Goal: Information Seeking & Learning: Learn about a topic

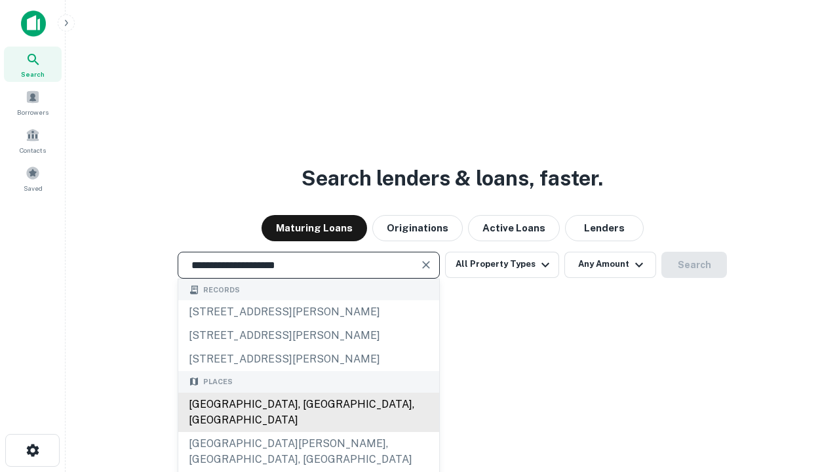
click at [308, 432] on div "[GEOGRAPHIC_DATA], [GEOGRAPHIC_DATA], [GEOGRAPHIC_DATA]" at bounding box center [308, 411] width 261 height 39
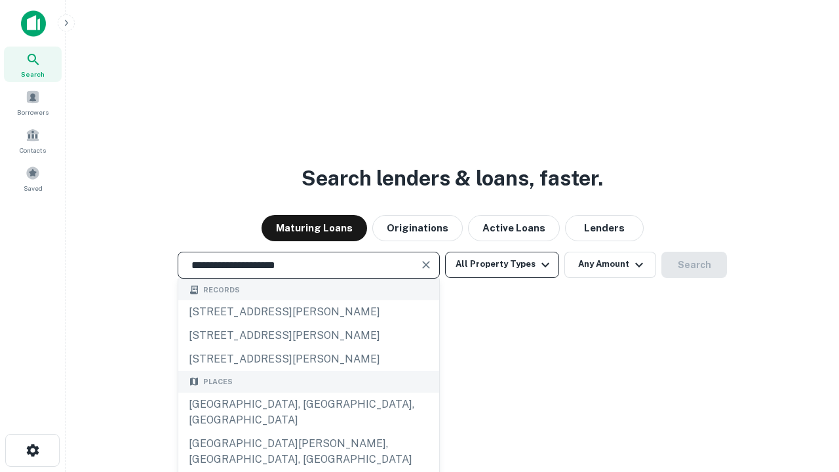
type input "**********"
click at [502, 264] on button "All Property Types" at bounding box center [502, 265] width 114 height 26
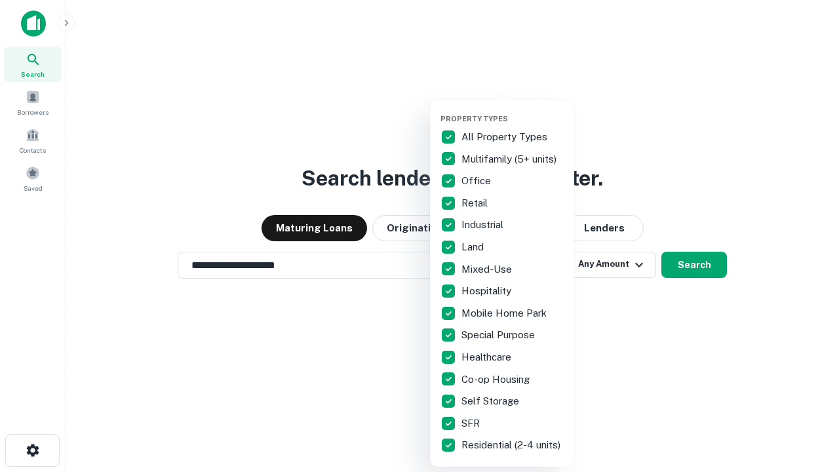
click at [512, 110] on button "button" at bounding box center [512, 110] width 144 height 1
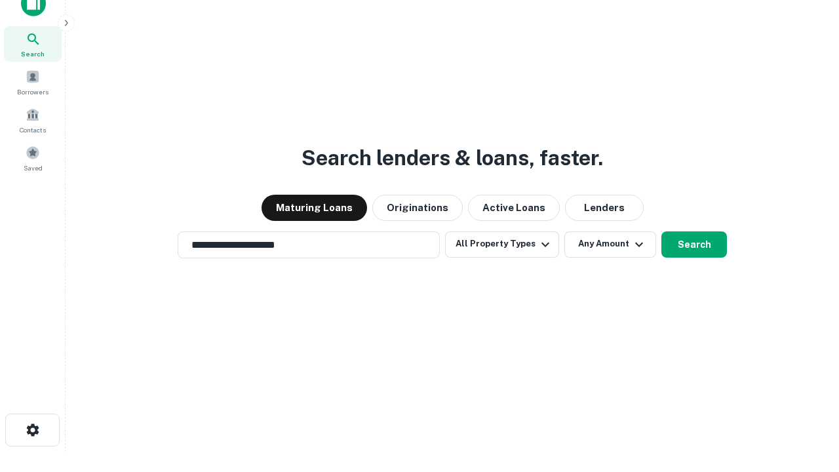
scroll to position [8, 158]
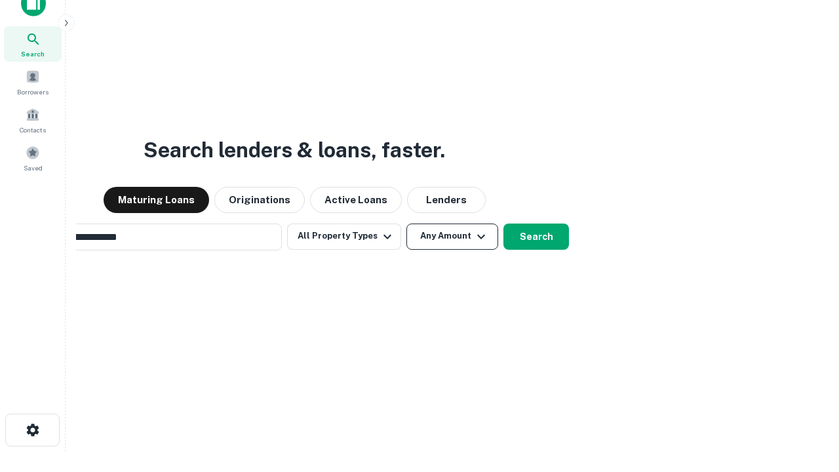
click at [406, 223] on button "Any Amount" at bounding box center [452, 236] width 92 height 26
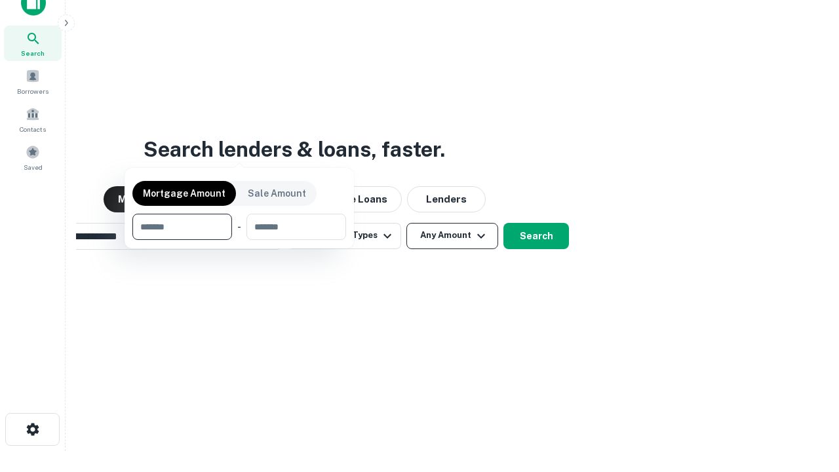
scroll to position [94, 371]
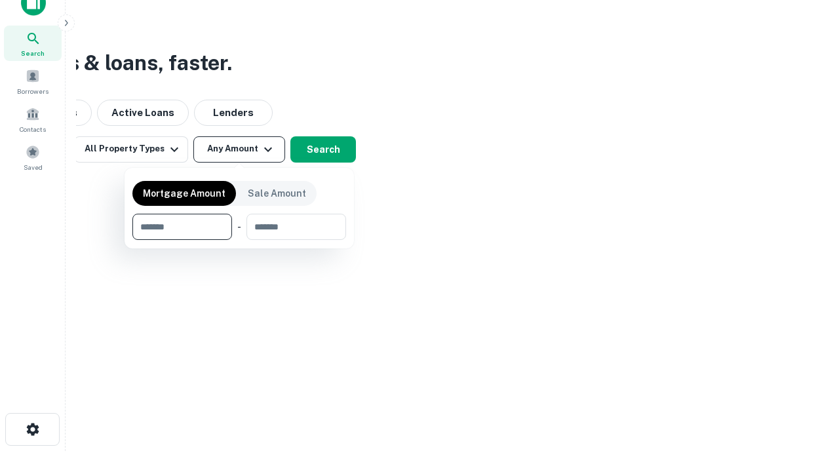
type input "*******"
click at [239, 240] on button "button" at bounding box center [239, 240] width 214 height 1
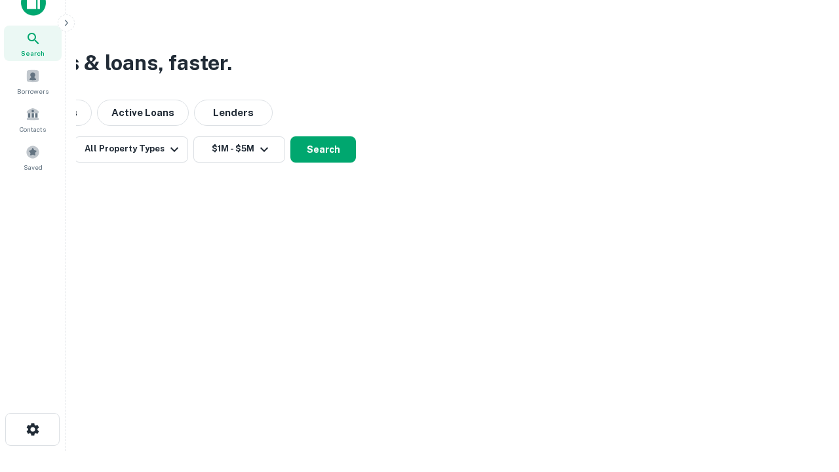
scroll to position [8, 242]
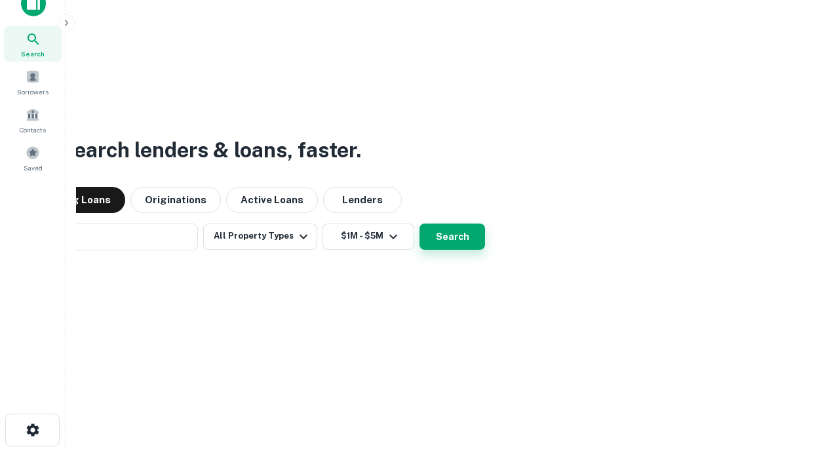
click at [419, 223] on button "Search" at bounding box center [452, 236] width 66 height 26
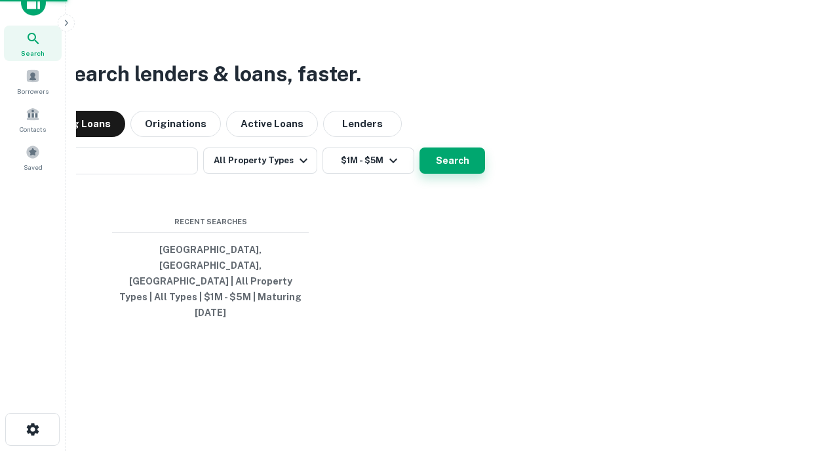
scroll to position [35, 371]
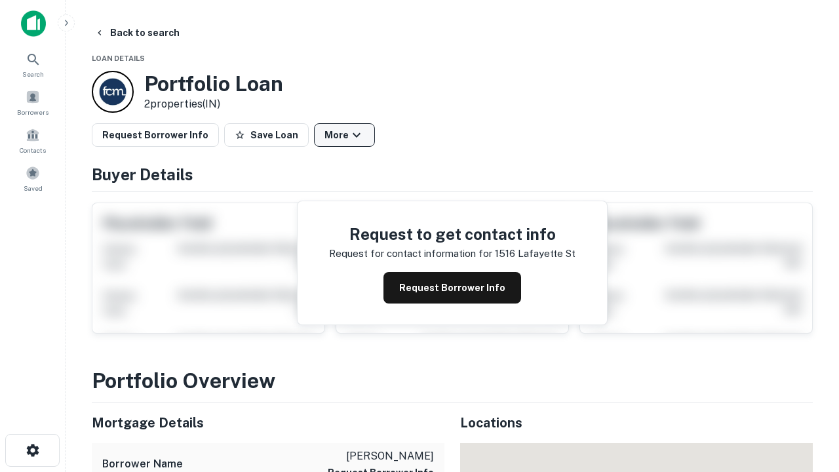
click at [344, 135] on button "More" at bounding box center [344, 135] width 61 height 24
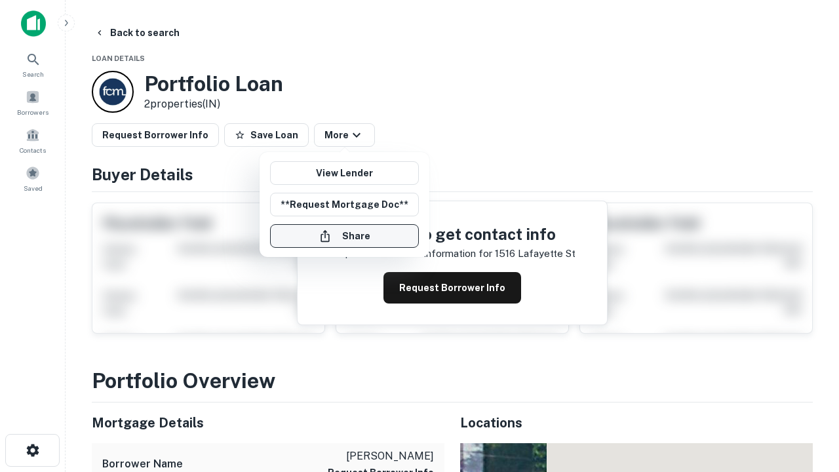
click at [344, 236] on button "Share" at bounding box center [344, 236] width 149 height 24
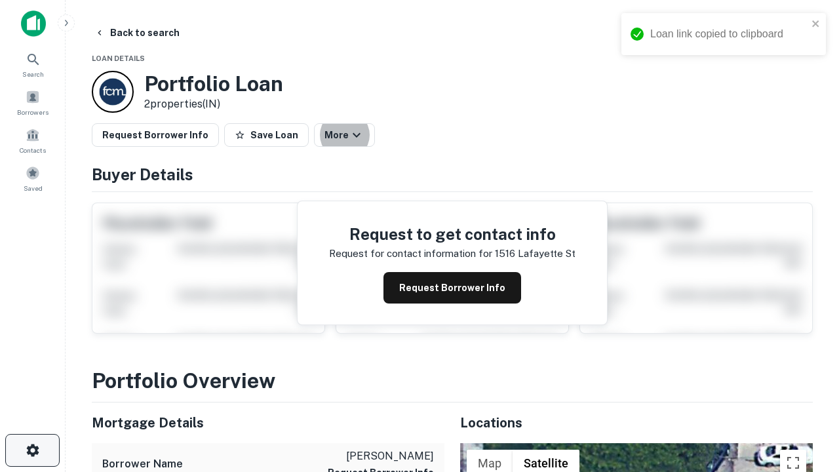
click at [32, 450] on icon "button" at bounding box center [33, 450] width 16 height 16
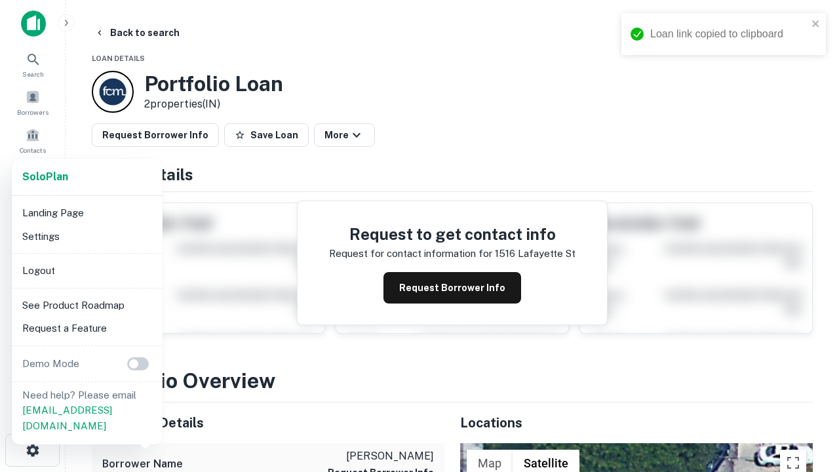
click at [86, 270] on li "Logout" at bounding box center [87, 271] width 140 height 24
